Goal: Book appointment/travel/reservation

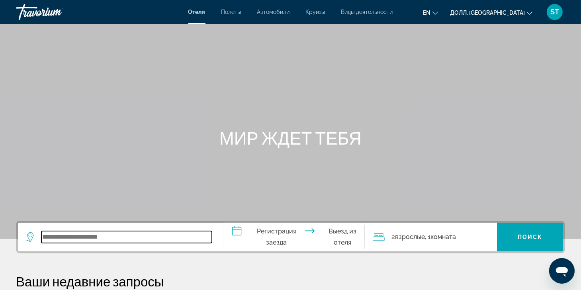
click at [92, 242] on input "Виджет поиска" at bounding box center [126, 237] width 171 height 12
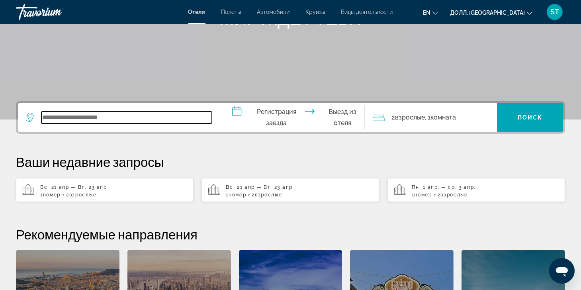
scroll to position [194, 0]
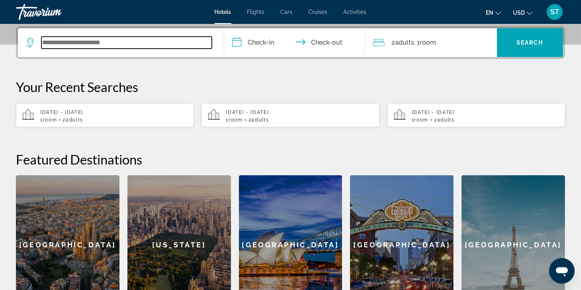
click at [61, 42] on input "Search widget" at bounding box center [126, 43] width 171 height 12
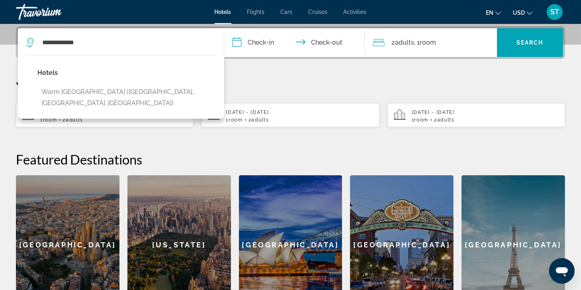
click at [78, 90] on button "Warm Mineral Springs Motel (North Port, FL, US)" at bounding box center [126, 97] width 179 height 26
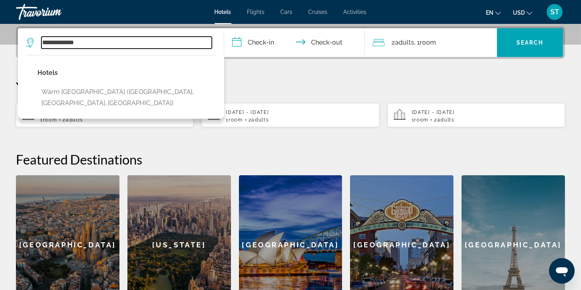
type input "**********"
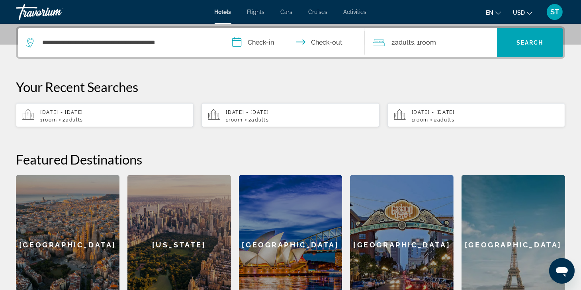
click at [253, 44] on input "**********" at bounding box center [295, 43] width 143 height 31
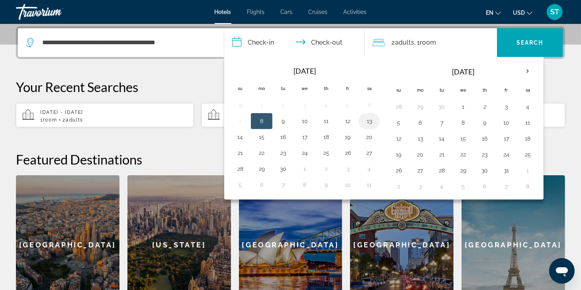
click at [368, 118] on button "13" at bounding box center [369, 121] width 13 height 11
click at [242, 135] on button "14" at bounding box center [240, 136] width 13 height 11
type input "**********"
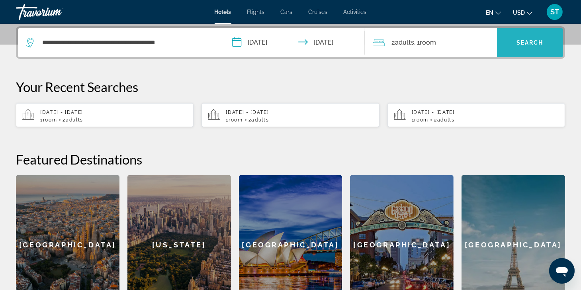
click at [526, 43] on span "Search" at bounding box center [530, 42] width 27 height 6
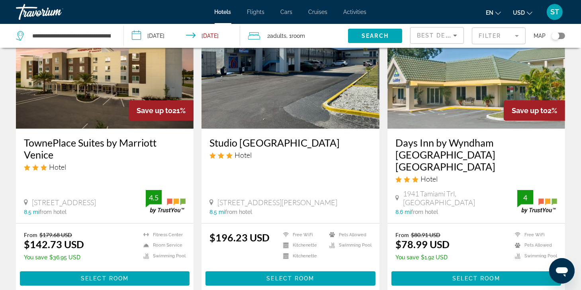
scroll to position [80, 0]
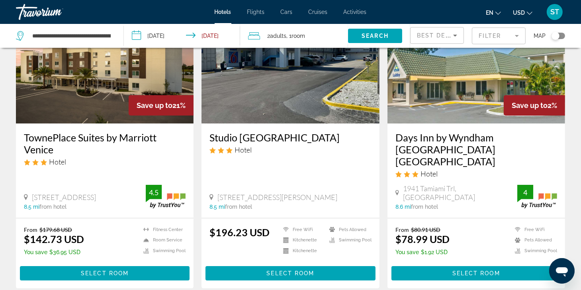
click at [561, 34] on div "Toggle map" at bounding box center [559, 36] width 14 height 6
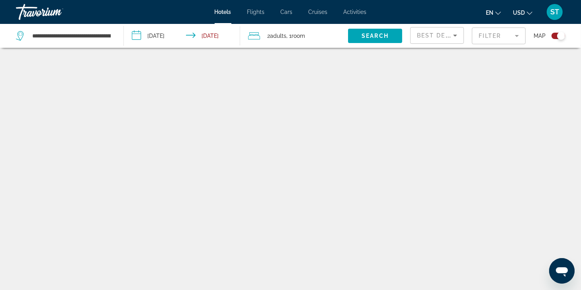
scroll to position [48, 0]
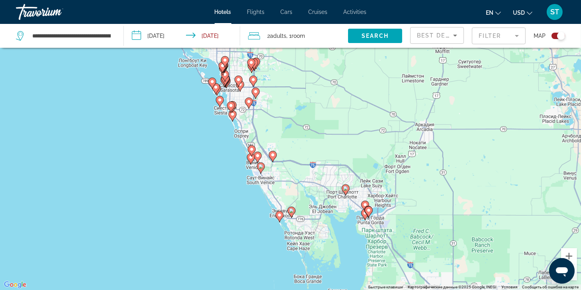
click at [553, 35] on div "Toggle map" at bounding box center [559, 36] width 14 height 6
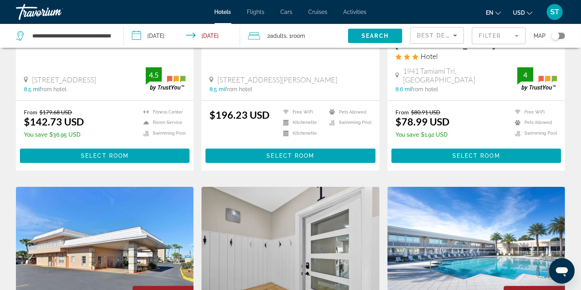
scroll to position [175, 0]
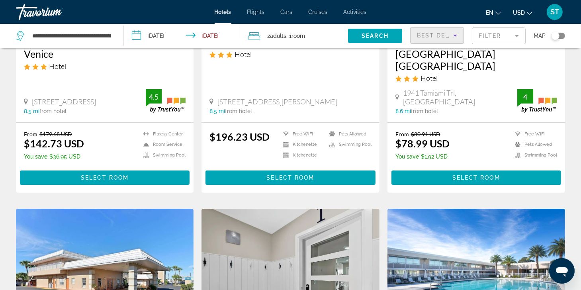
click at [427, 36] on span "Best Deals" at bounding box center [437, 35] width 41 height 6
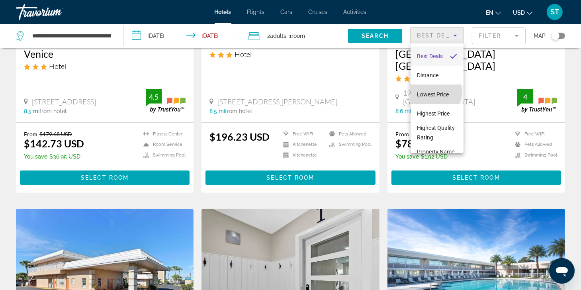
click at [435, 94] on span "Lowest Price" at bounding box center [433, 94] width 32 height 6
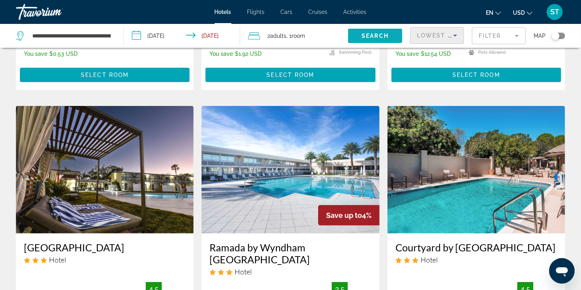
scroll to position [80, 0]
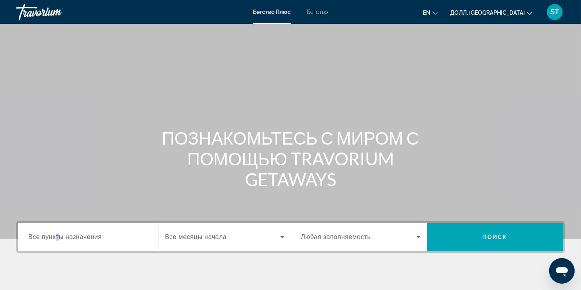
click at [57, 234] on span "Все пункты назначения" at bounding box center [64, 237] width 73 height 7
click at [57, 234] on input "Пункт назначения Все пункты назначения" at bounding box center [88, 238] width 120 height 10
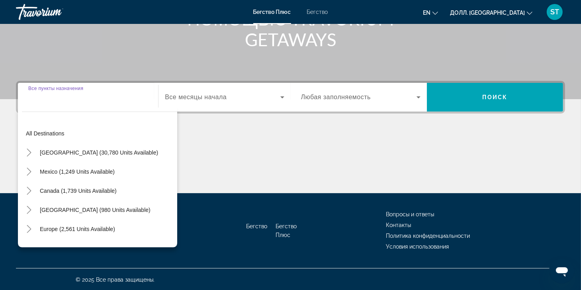
scroll to position [140, 0]
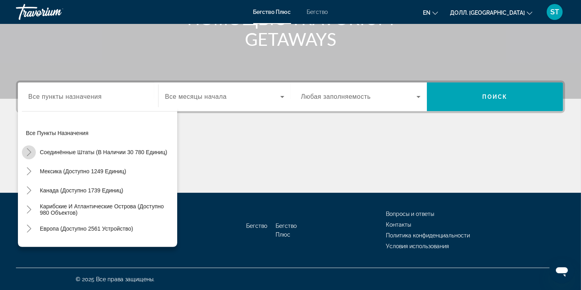
click at [31, 150] on icon "Переключить на США (доступно 30 780 единиц)" at bounding box center [29, 152] width 8 height 8
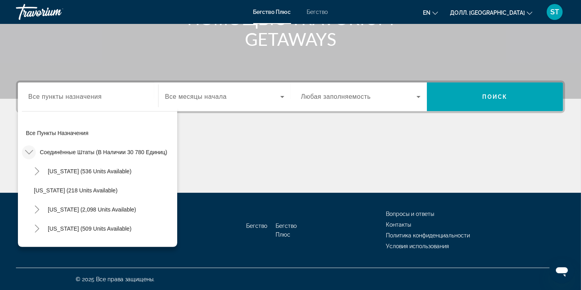
scroll to position [23, 0]
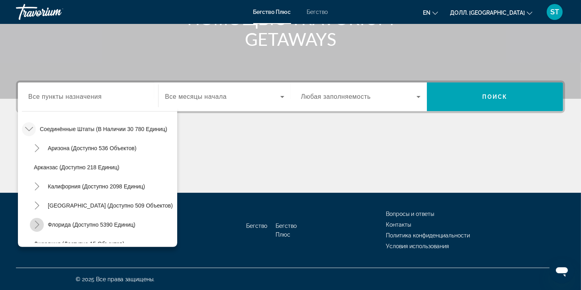
click at [37, 224] on icon "Переключить на Флориду (доступно 5390 единиц)" at bounding box center [37, 225] width 8 height 8
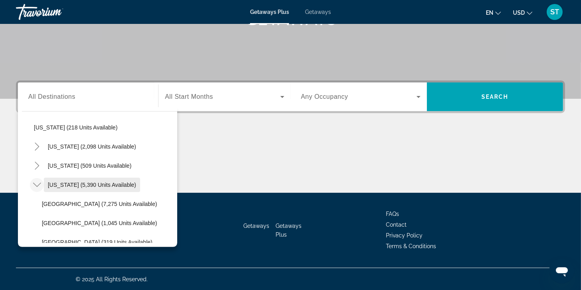
scroll to position [103, 0]
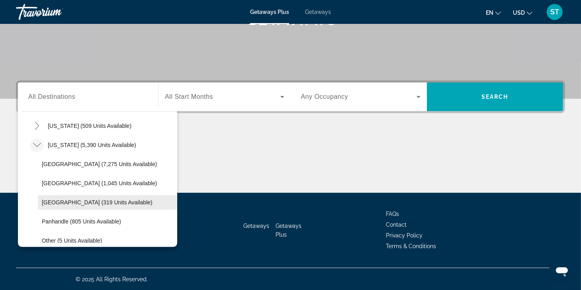
click at [63, 199] on span "[GEOGRAPHIC_DATA] (319 units available)" at bounding box center [97, 202] width 111 height 6
type input "**********"
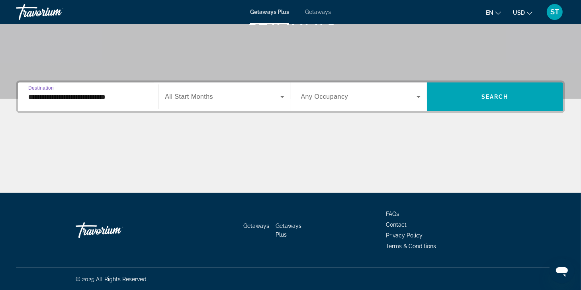
click at [205, 97] on span "All Start Months" at bounding box center [189, 96] width 48 height 7
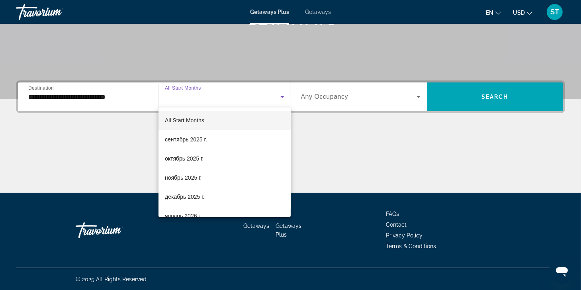
click at [514, 100] on div at bounding box center [290, 145] width 581 height 290
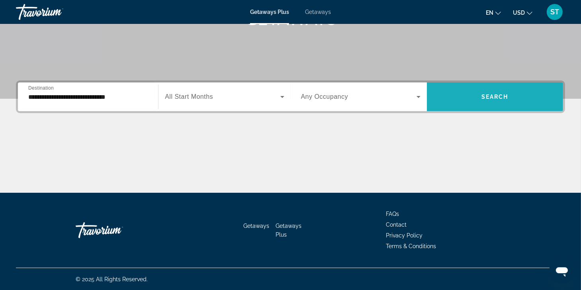
click at [514, 100] on span "Search widget" at bounding box center [495, 96] width 136 height 19
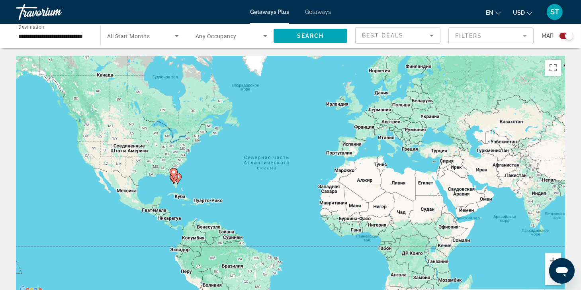
click at [561, 34] on div "Search widget" at bounding box center [567, 36] width 14 height 6
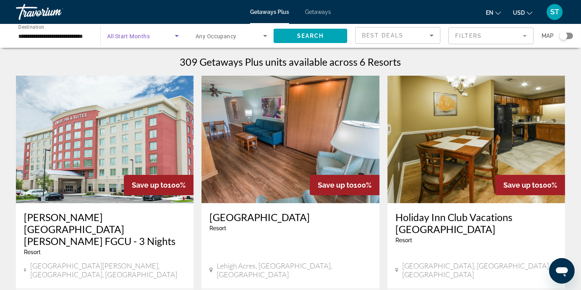
click at [179, 36] on icon "Search widget" at bounding box center [177, 36] width 10 height 10
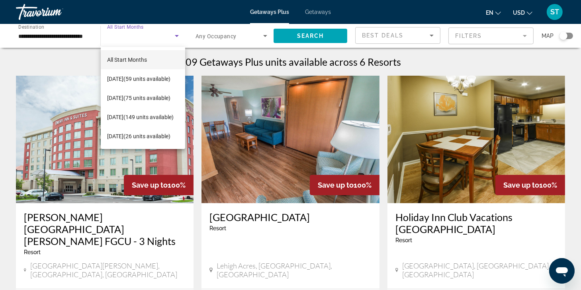
click at [54, 35] on div at bounding box center [290, 145] width 581 height 290
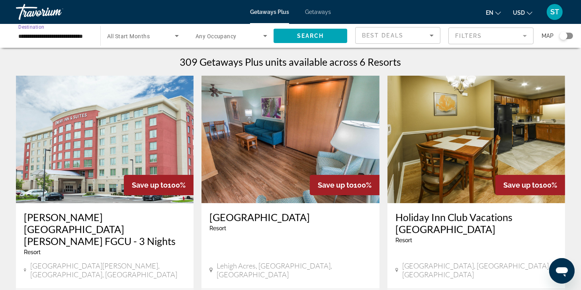
click at [40, 35] on input "**********" at bounding box center [54, 36] width 72 height 10
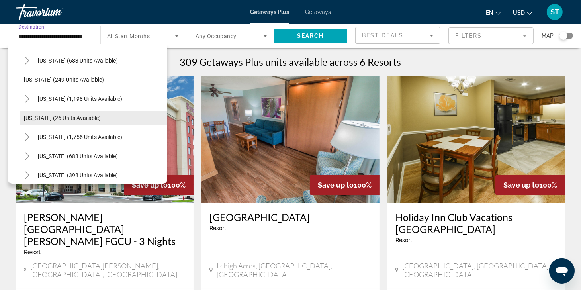
scroll to position [642, 0]
